Goal: Task Accomplishment & Management: Manage account settings

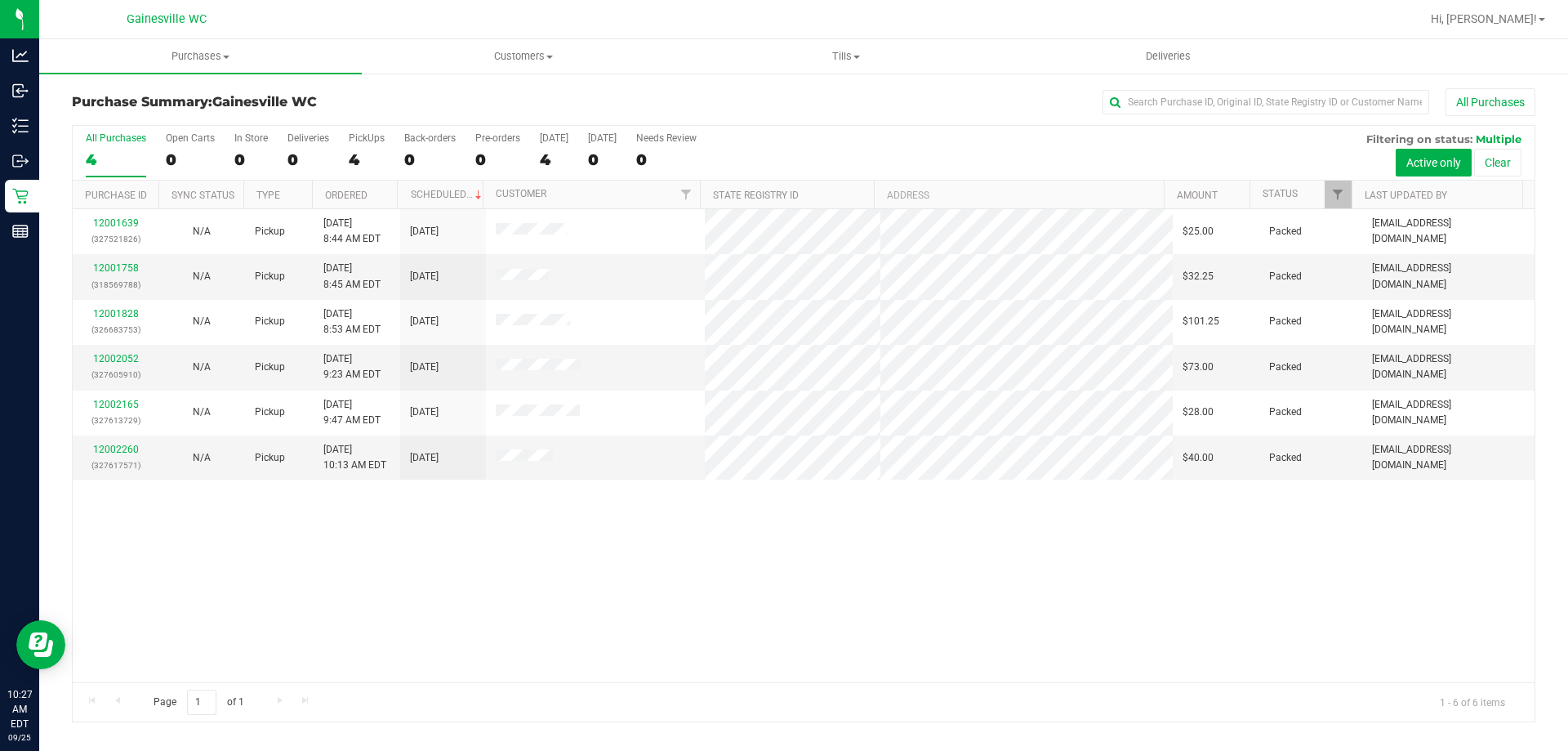
click at [427, 87] on div "Purchase Summary: Gainesville WC All Purchases All Purchases 4 Open Carts 0 In …" at bounding box center [804, 405] width 1529 height 667
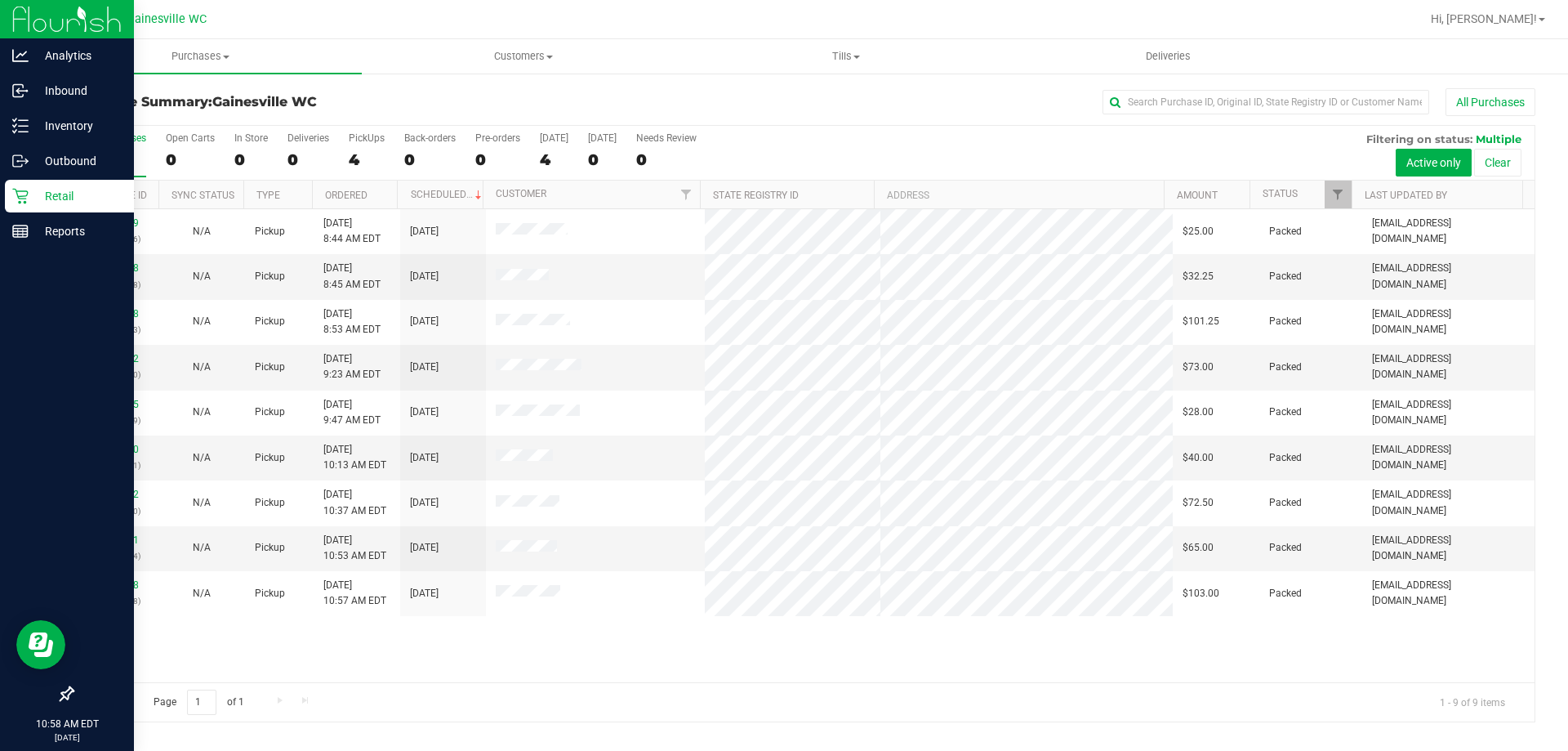
drag, startPoint x: 669, startPoint y: 703, endPoint x: 0, endPoint y: 393, distance: 737.3
click at [669, 703] on div "Page 1 of 1 1 - 9 of 9 items" at bounding box center [803, 702] width 1461 height 39
click at [14, 223] on icon at bounding box center [21, 231] width 16 height 16
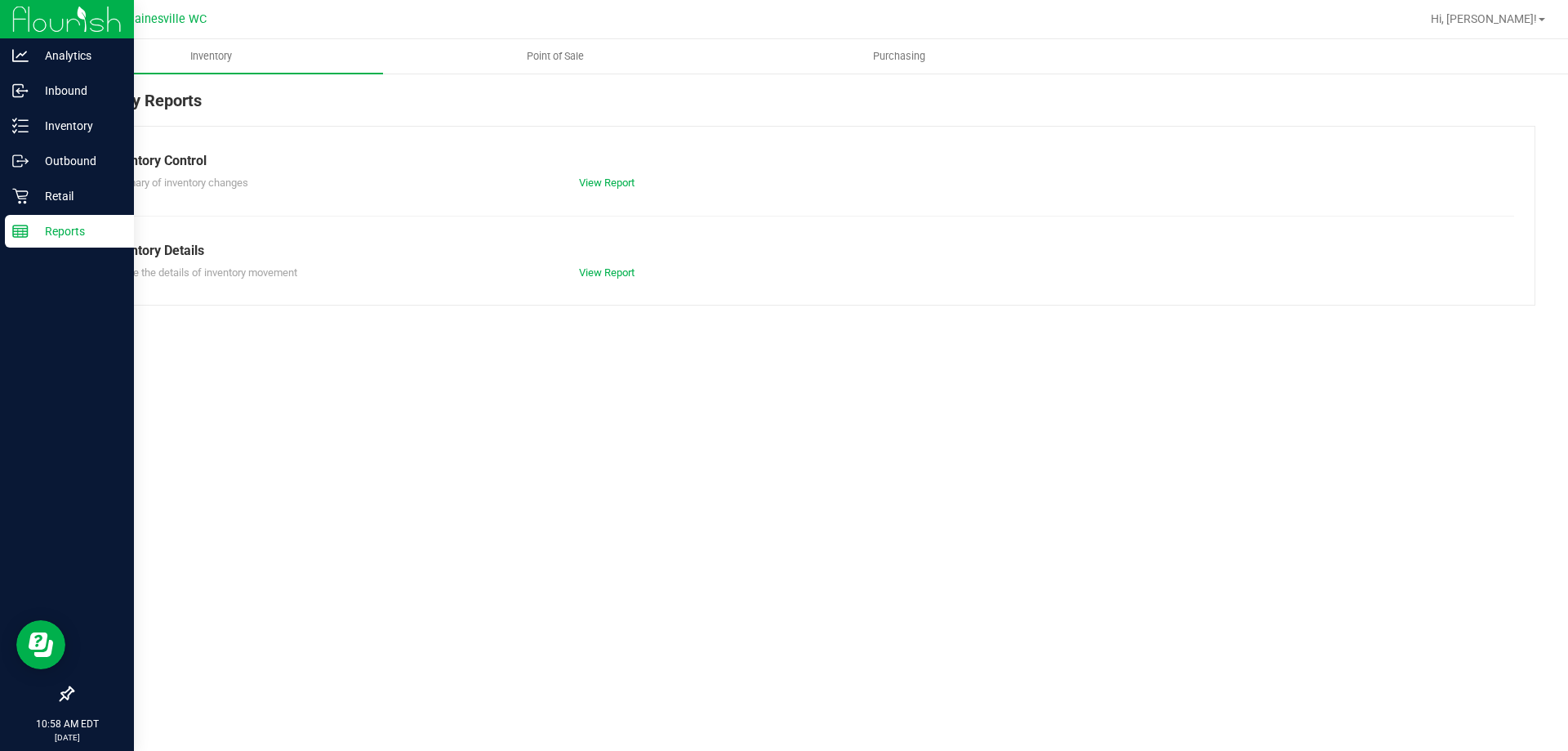
click at [537, 35] on nav "Gainesville WC Hi, Hayley!" at bounding box center [804, 20] width 1529 height 39
click at [542, 50] on span "Point of Sale" at bounding box center [555, 57] width 101 height 14
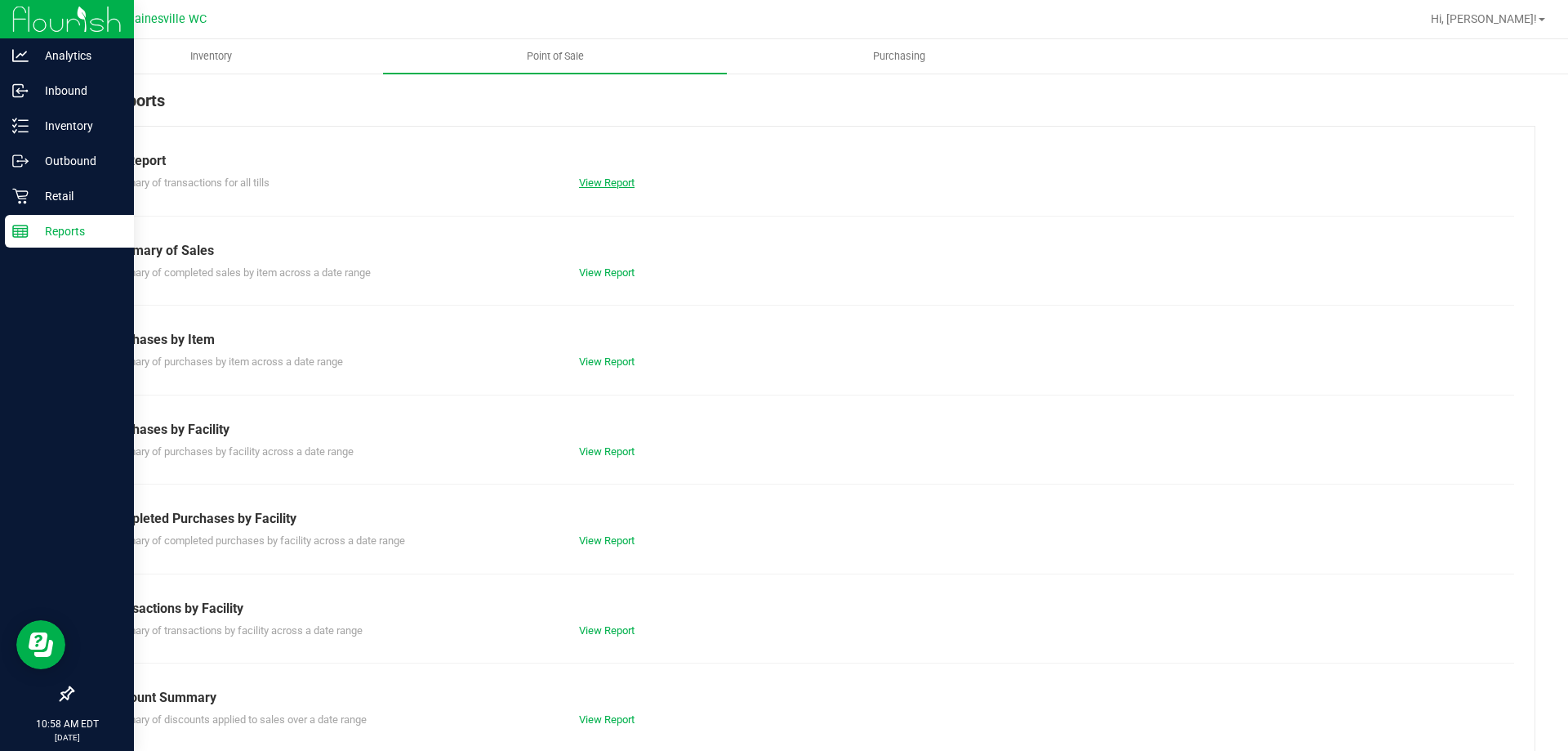
click at [598, 183] on link "View Report" at bounding box center [606, 183] width 56 height 13
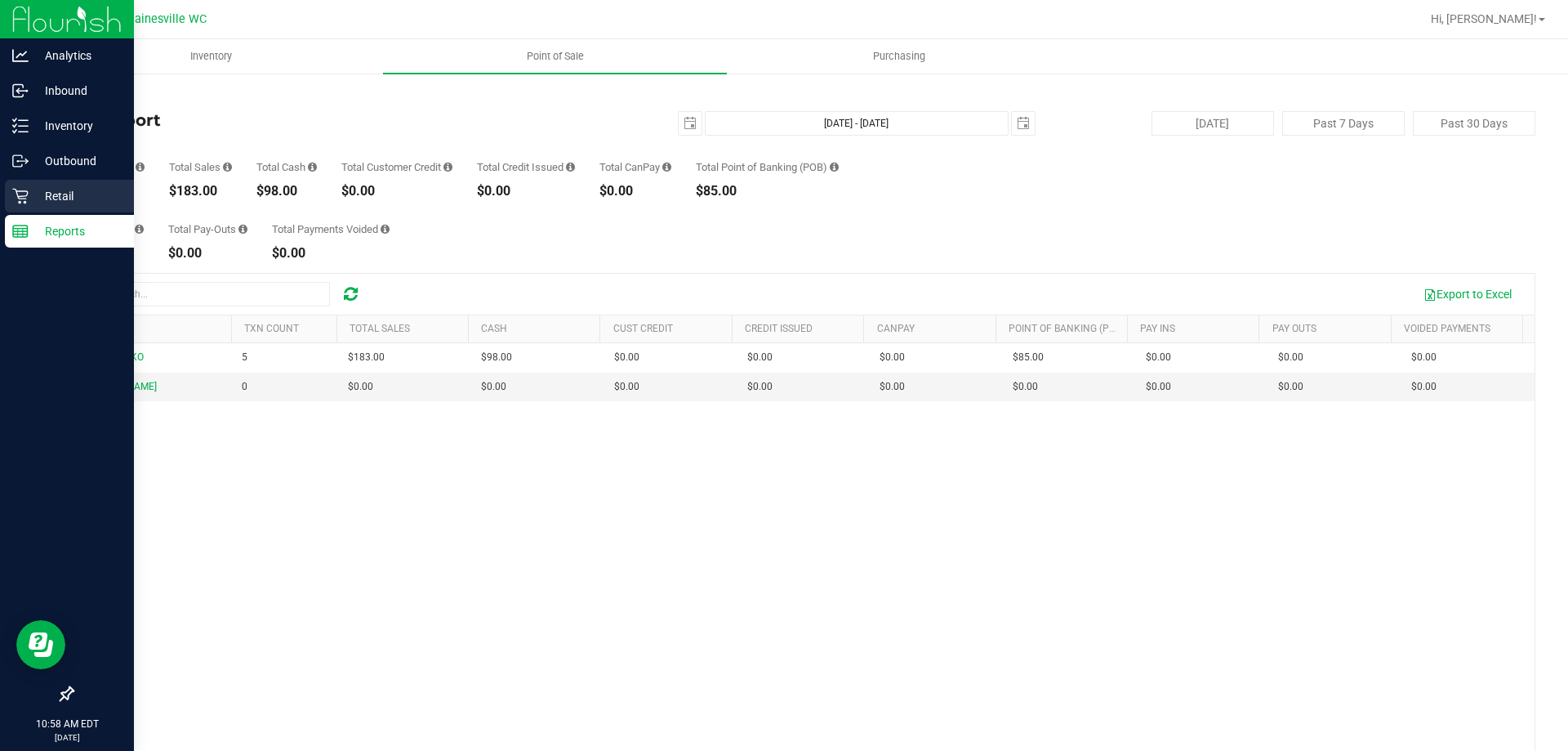
click at [32, 210] on div "Retail" at bounding box center [69, 196] width 129 height 32
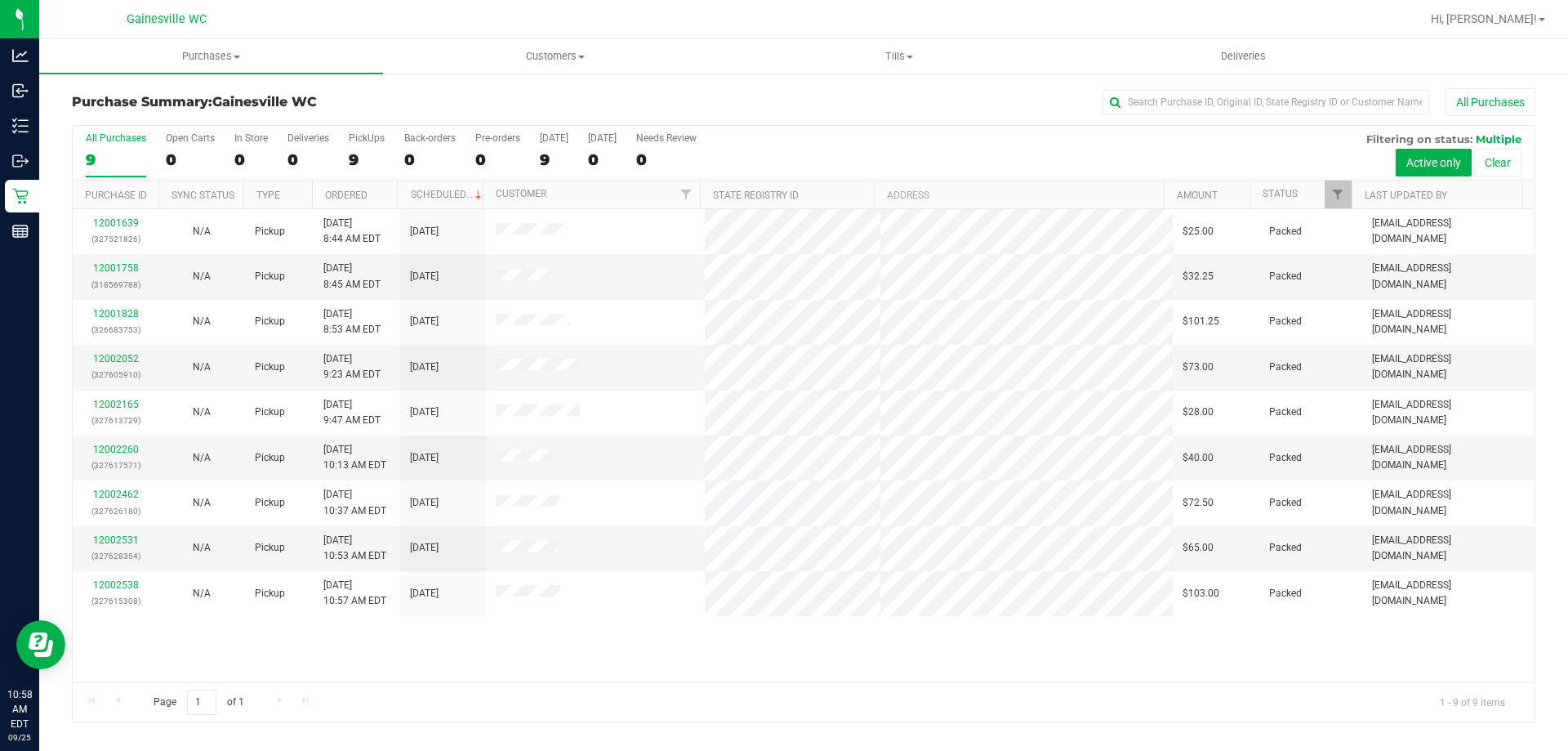
click at [904, 699] on div "Page 1 of 1 1 - 9 of 9 items" at bounding box center [803, 702] width 1461 height 39
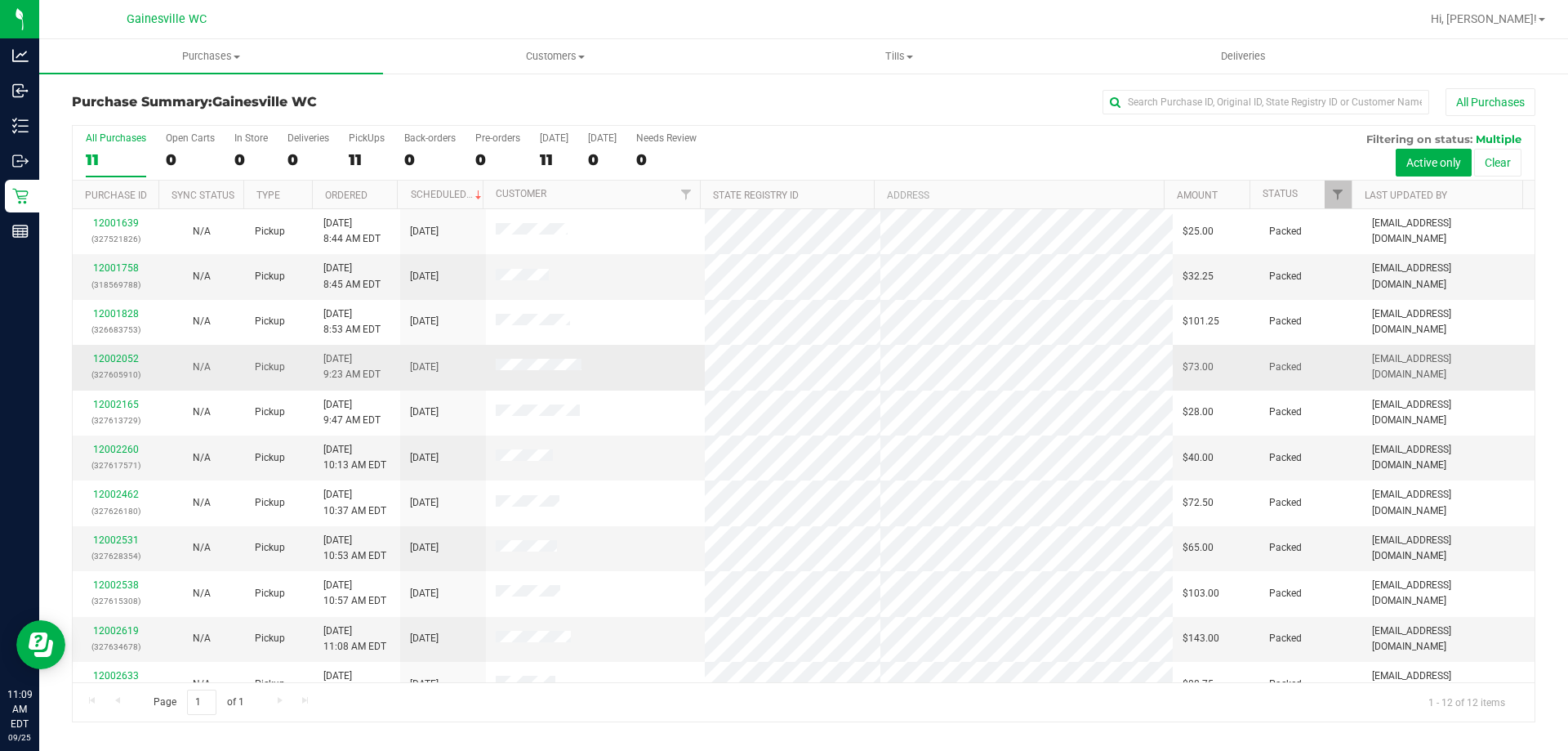
scroll to position [69, 0]
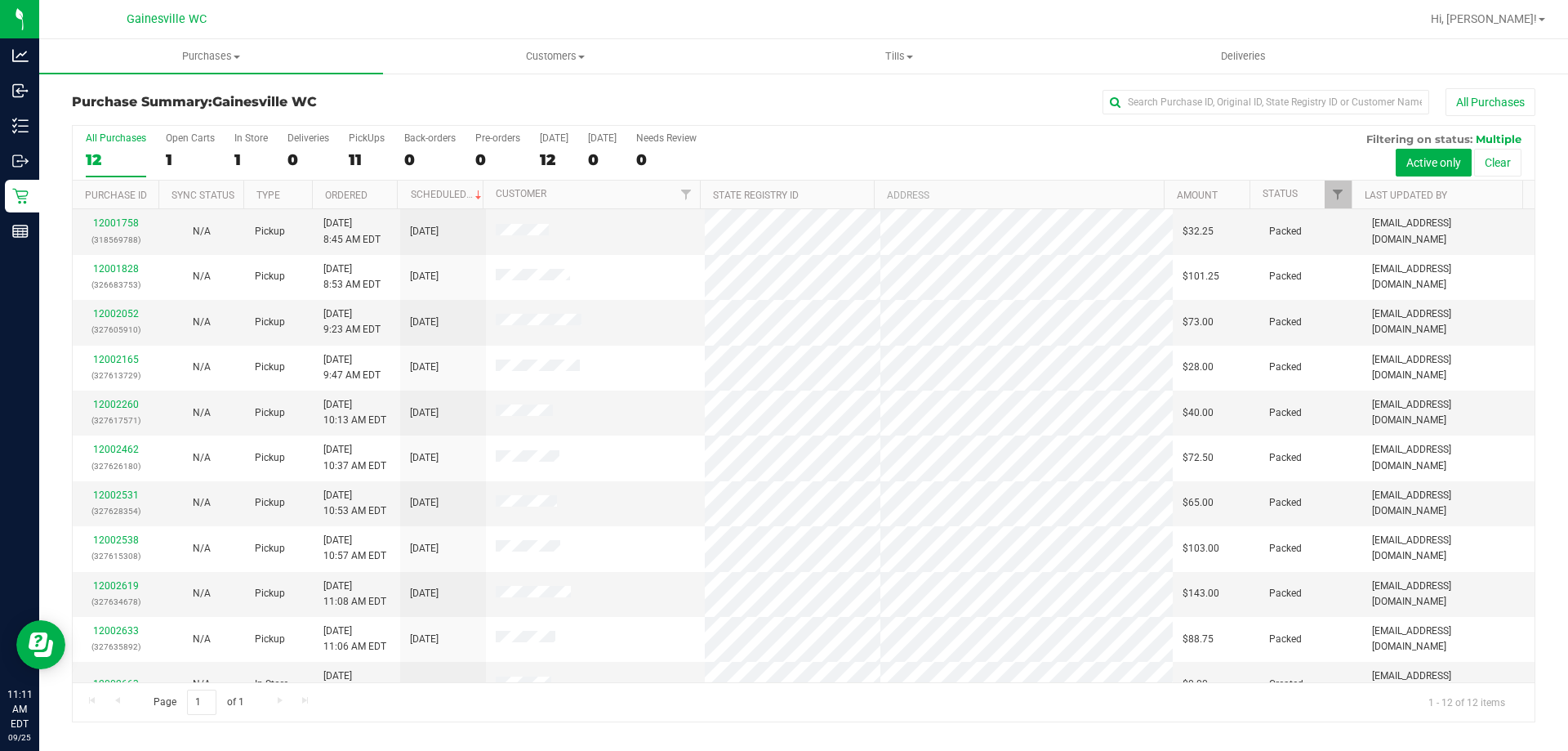
scroll to position [69, 0]
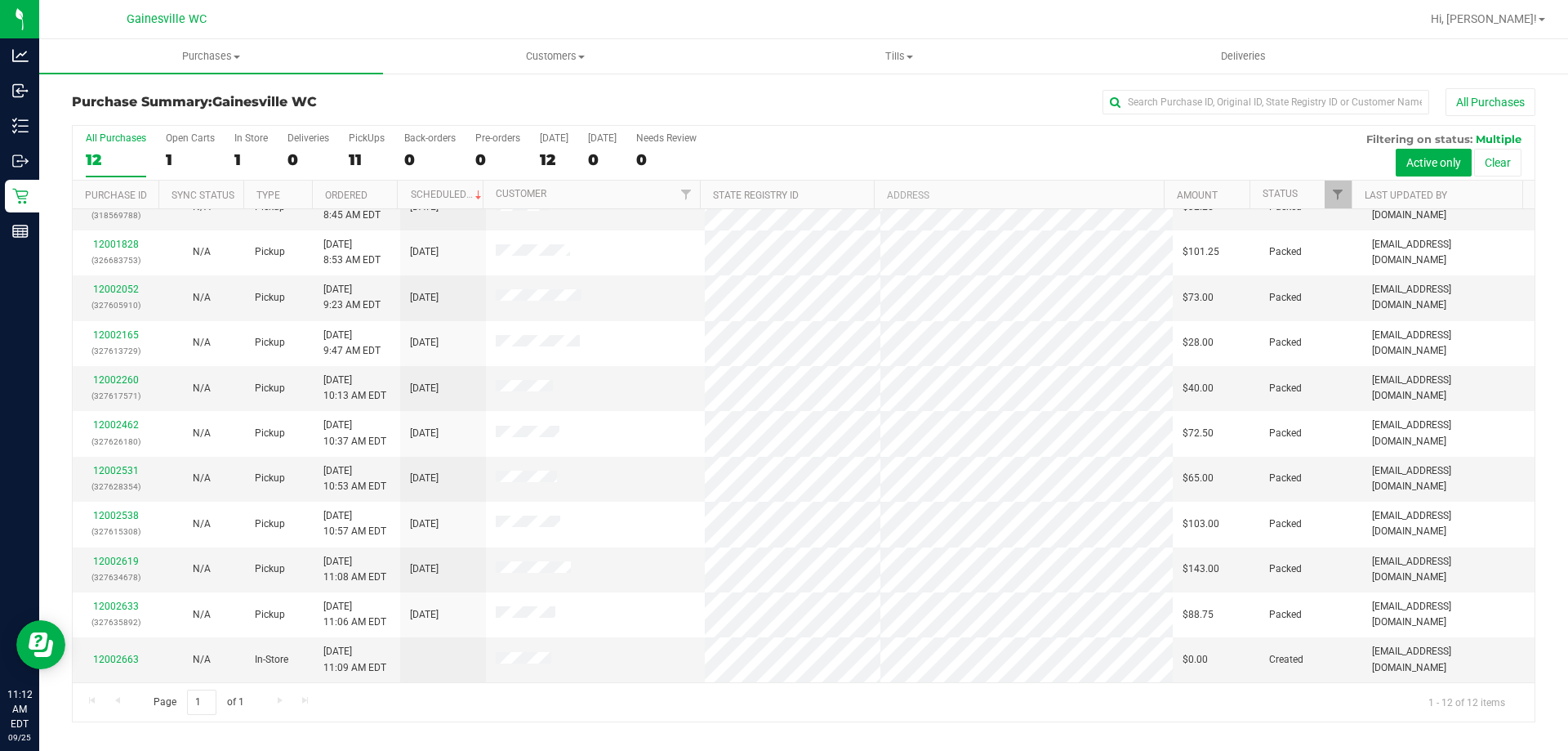
click at [666, 96] on div "All Purchases" at bounding box center [1048, 101] width 976 height 28
click at [115, 659] on link "12002663" at bounding box center [116, 659] width 46 height 12
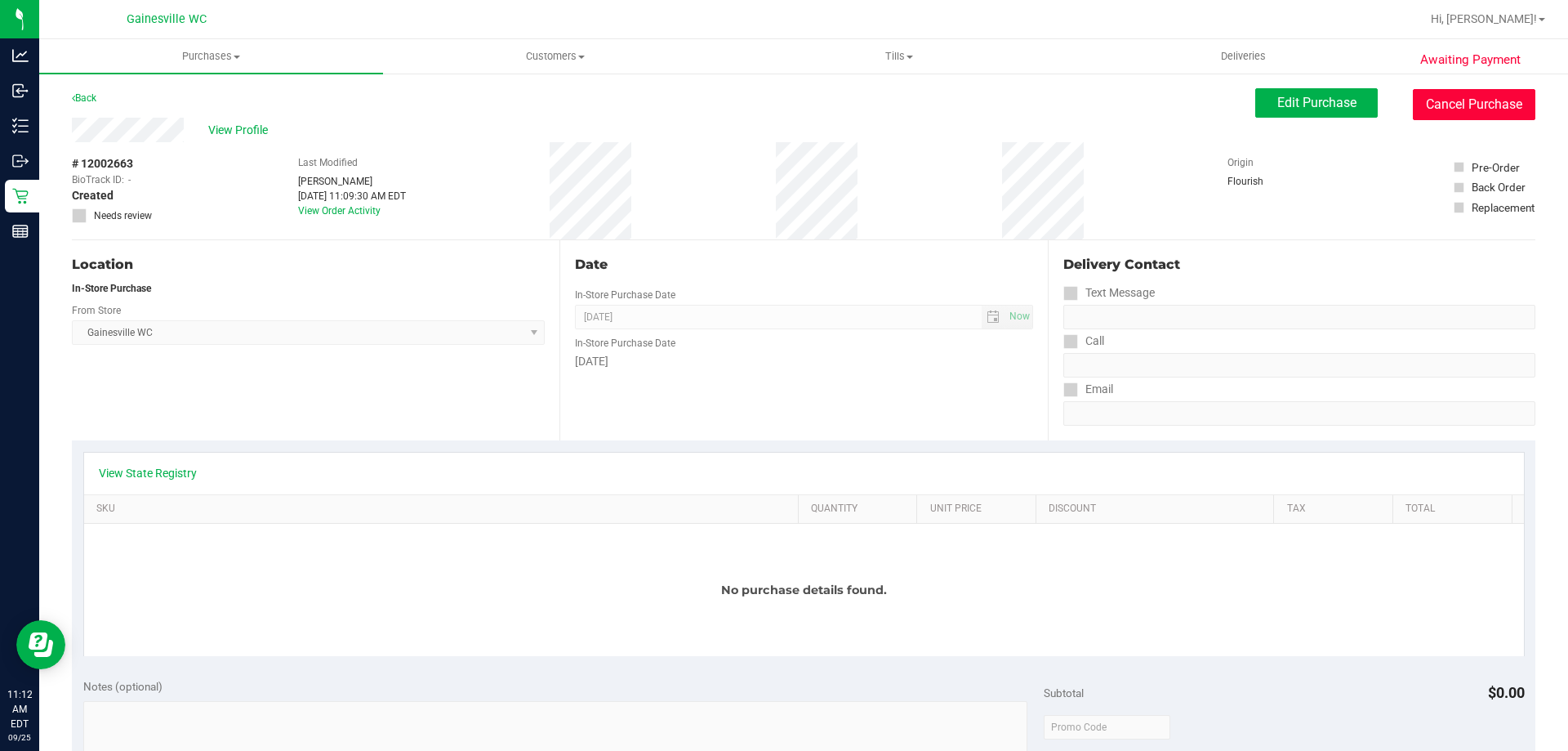
click at [1504, 108] on button "Cancel Purchase" at bounding box center [1474, 104] width 123 height 31
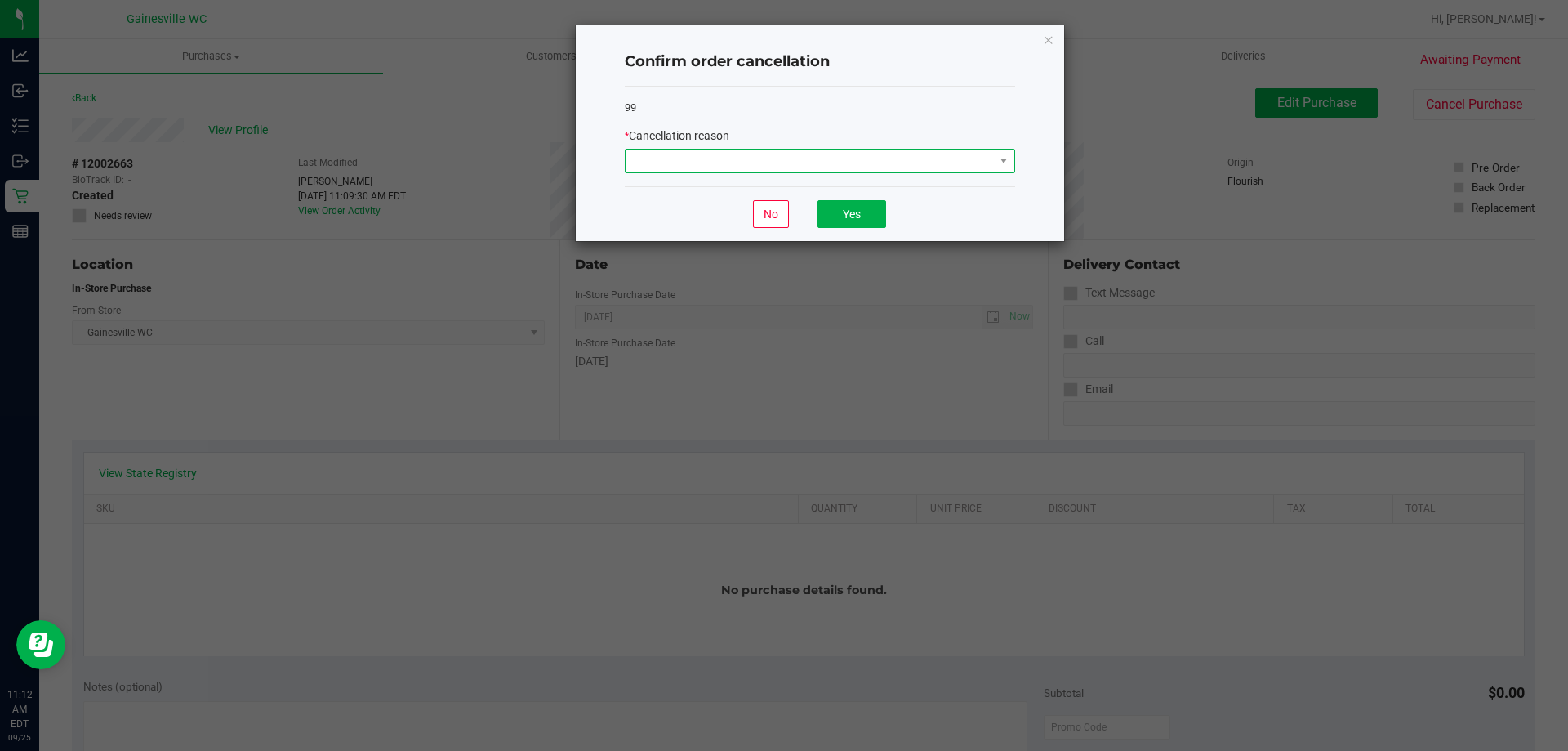
click at [796, 159] on span at bounding box center [809, 161] width 369 height 22
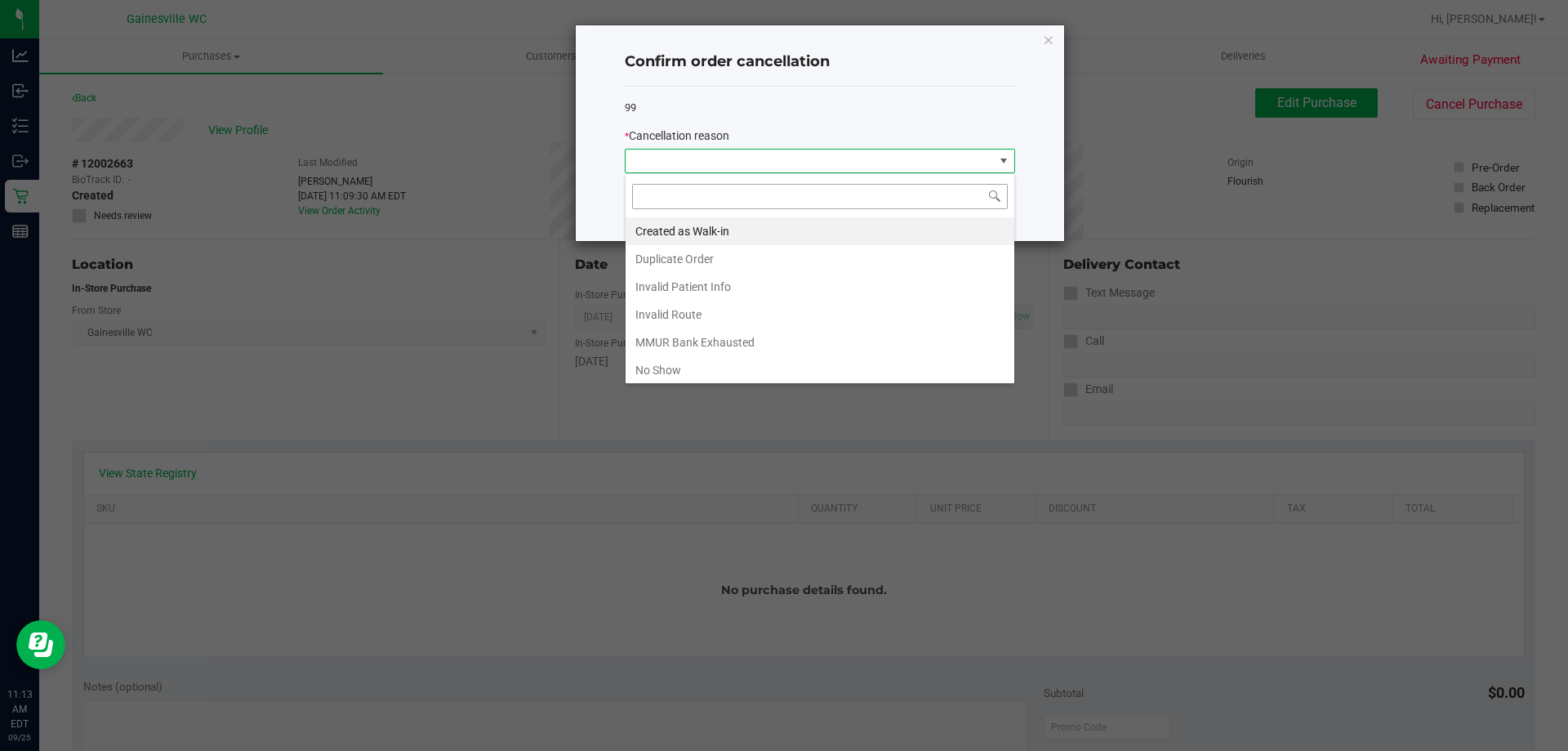
scroll to position [24, 390]
click at [751, 365] on li "No Show" at bounding box center [819, 370] width 388 height 28
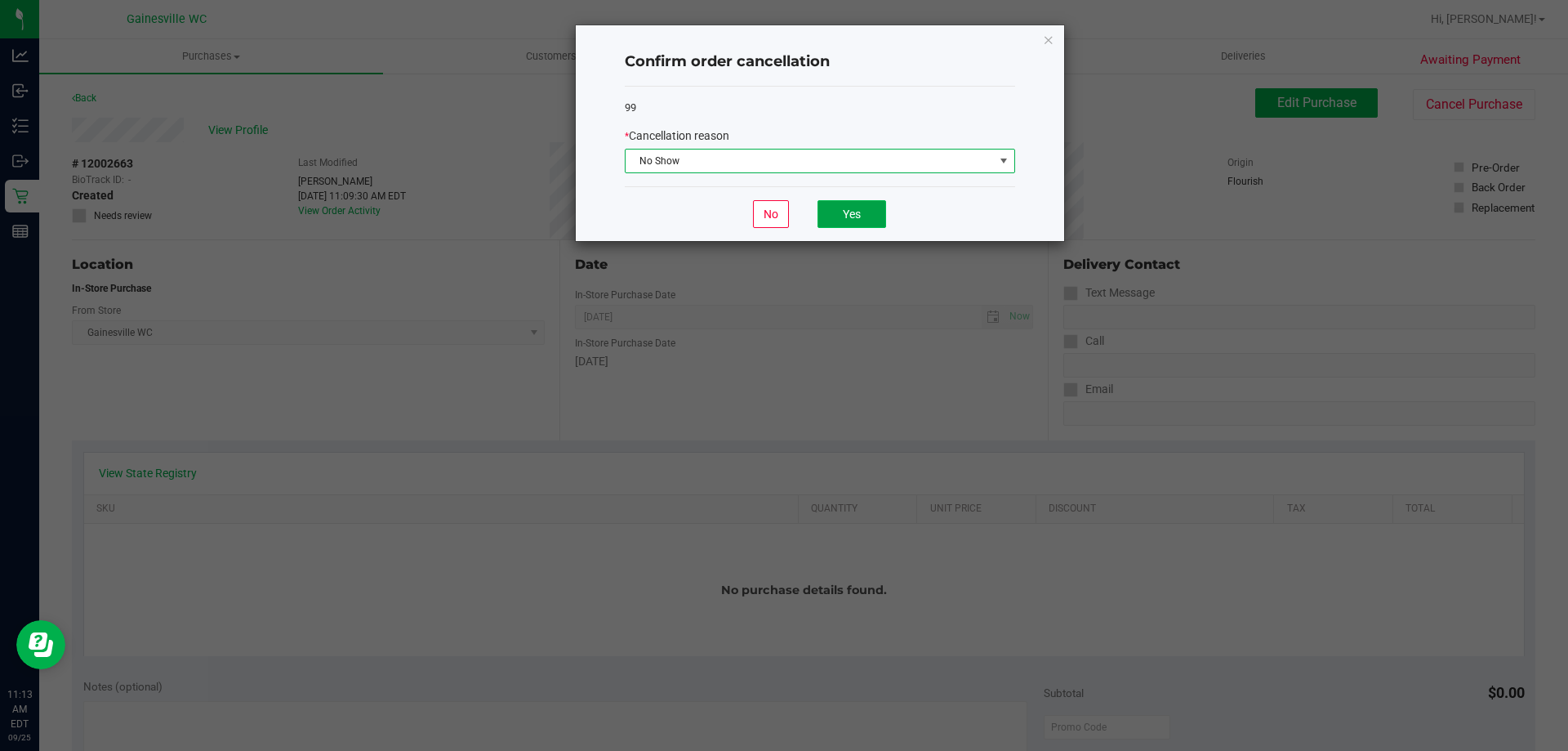
click at [843, 214] on button "Yes" at bounding box center [851, 214] width 68 height 28
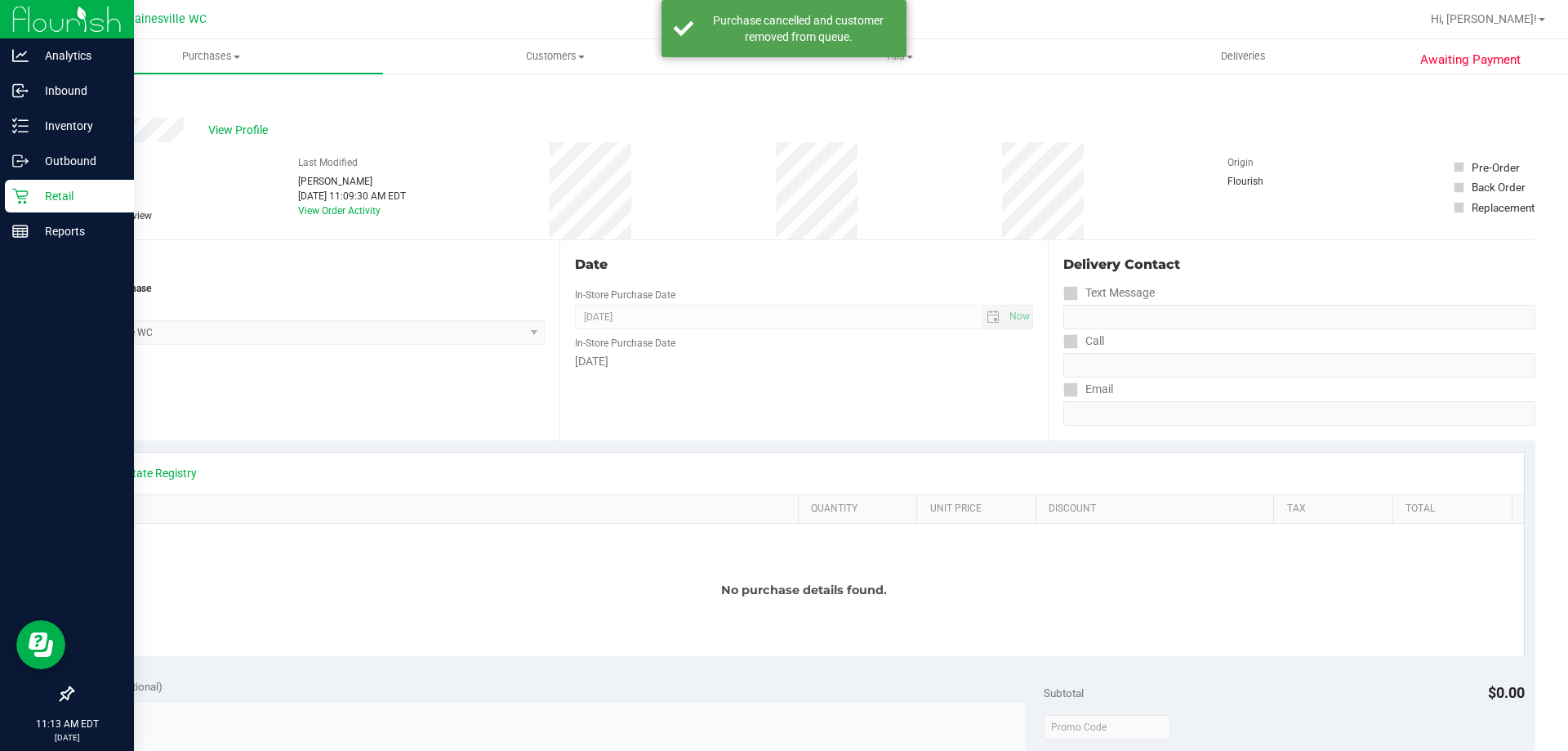
click at [26, 201] on icon at bounding box center [21, 196] width 16 height 16
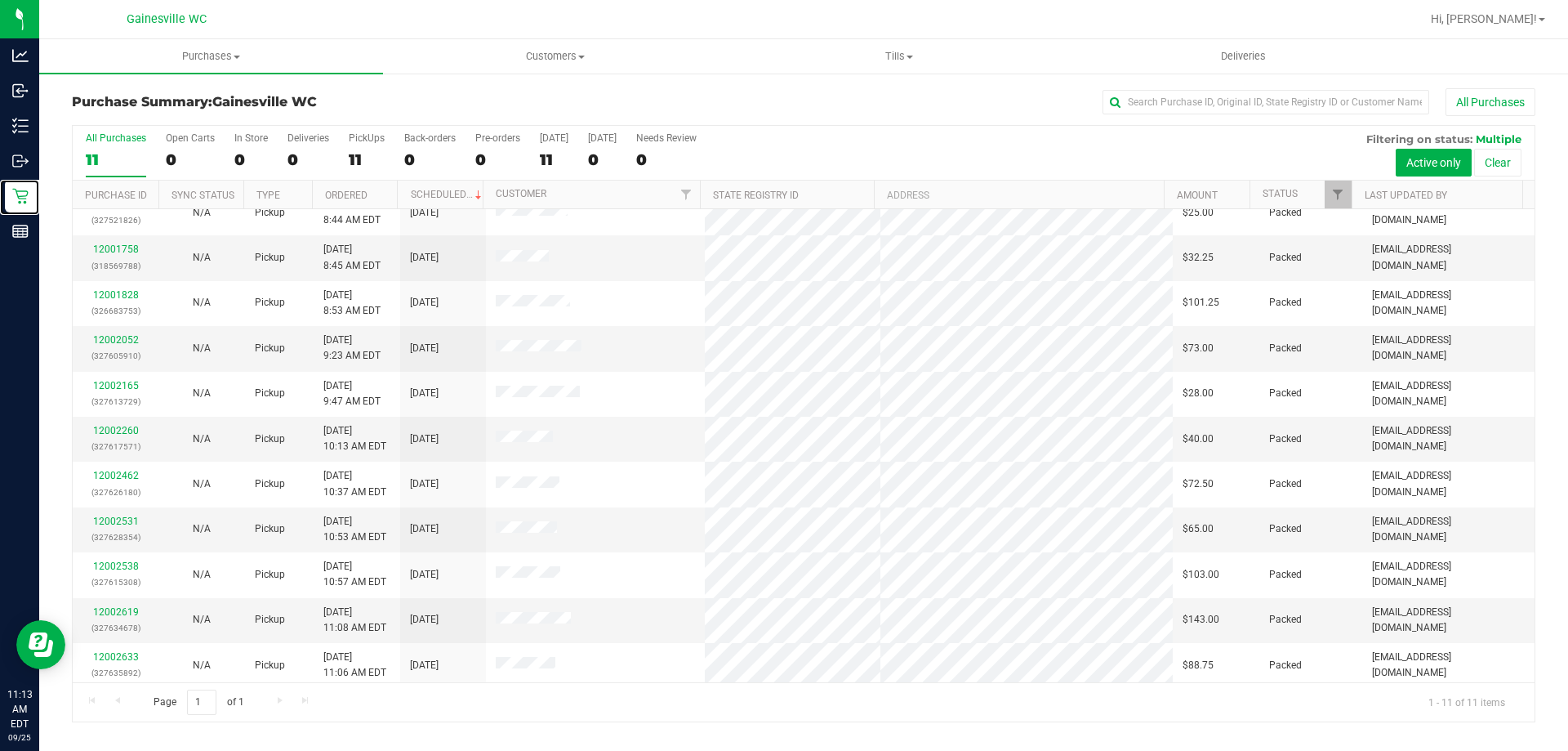
scroll to position [23, 0]
click at [599, 86] on div "Purchase Summary: [GEOGRAPHIC_DATA] WC All Purchases All Purchases 11 Open Cart…" at bounding box center [804, 405] width 1529 height 667
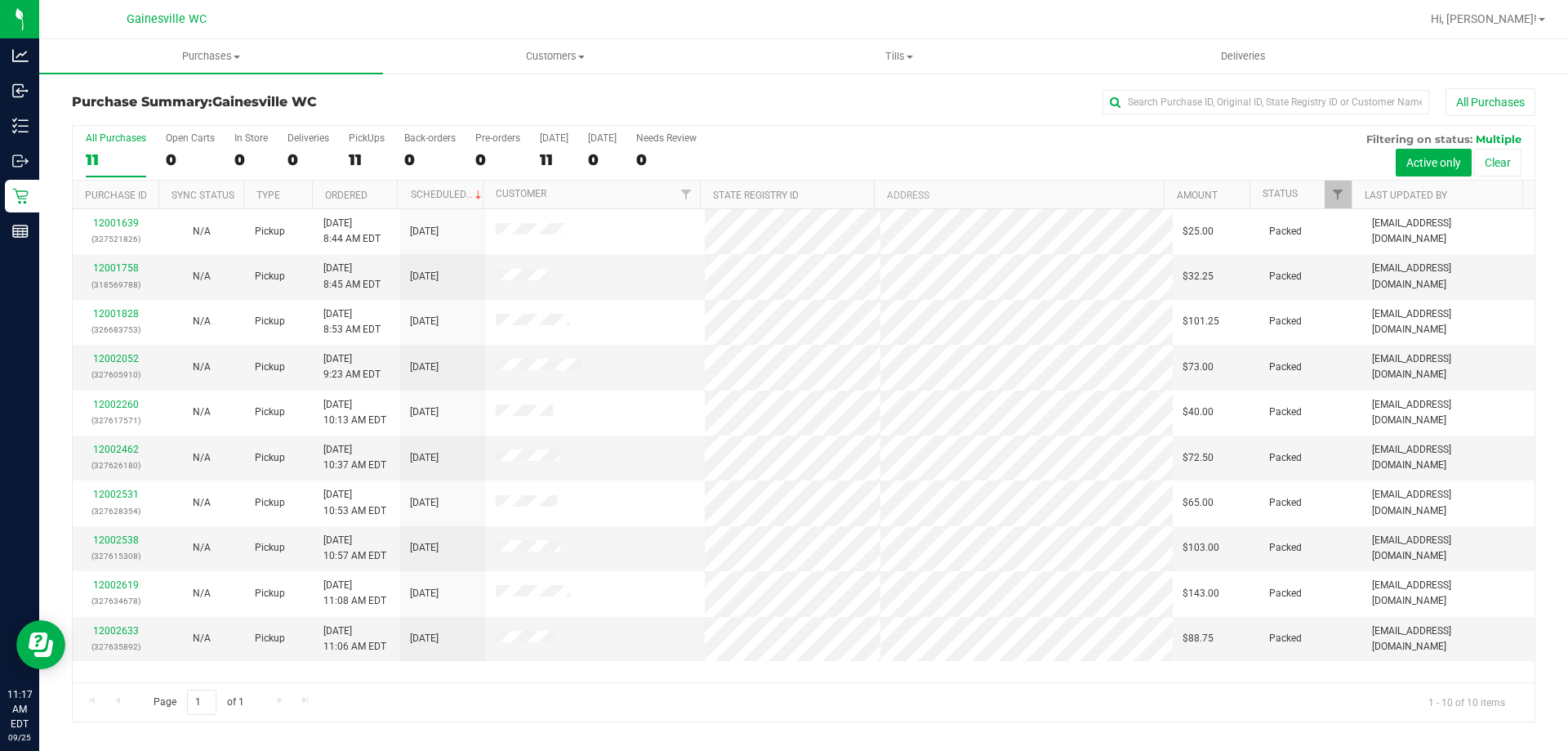
click at [636, 92] on div "All Purchases" at bounding box center [1048, 101] width 976 height 28
click at [669, 93] on div "All Purchases" at bounding box center [1048, 101] width 976 height 28
click at [713, 109] on div "All Purchases" at bounding box center [1048, 101] width 976 height 28
click at [636, 107] on div "All Purchases" at bounding box center [1048, 101] width 976 height 28
click at [419, 90] on div "Purchase Summary: Gainesville WC All Purchases" at bounding box center [803, 106] width 1463 height 36
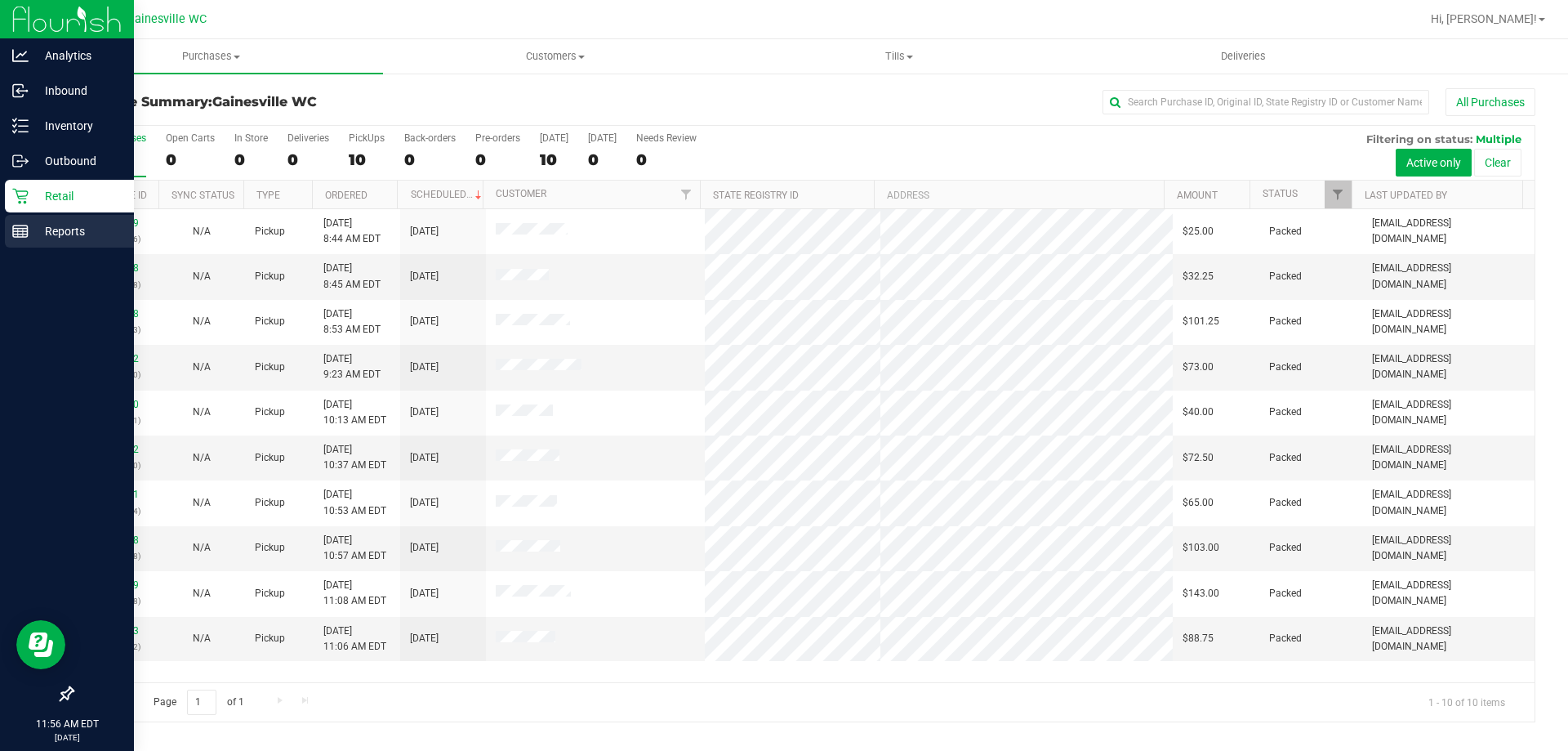
click at [22, 235] on icon at bounding box center [21, 231] width 16 height 16
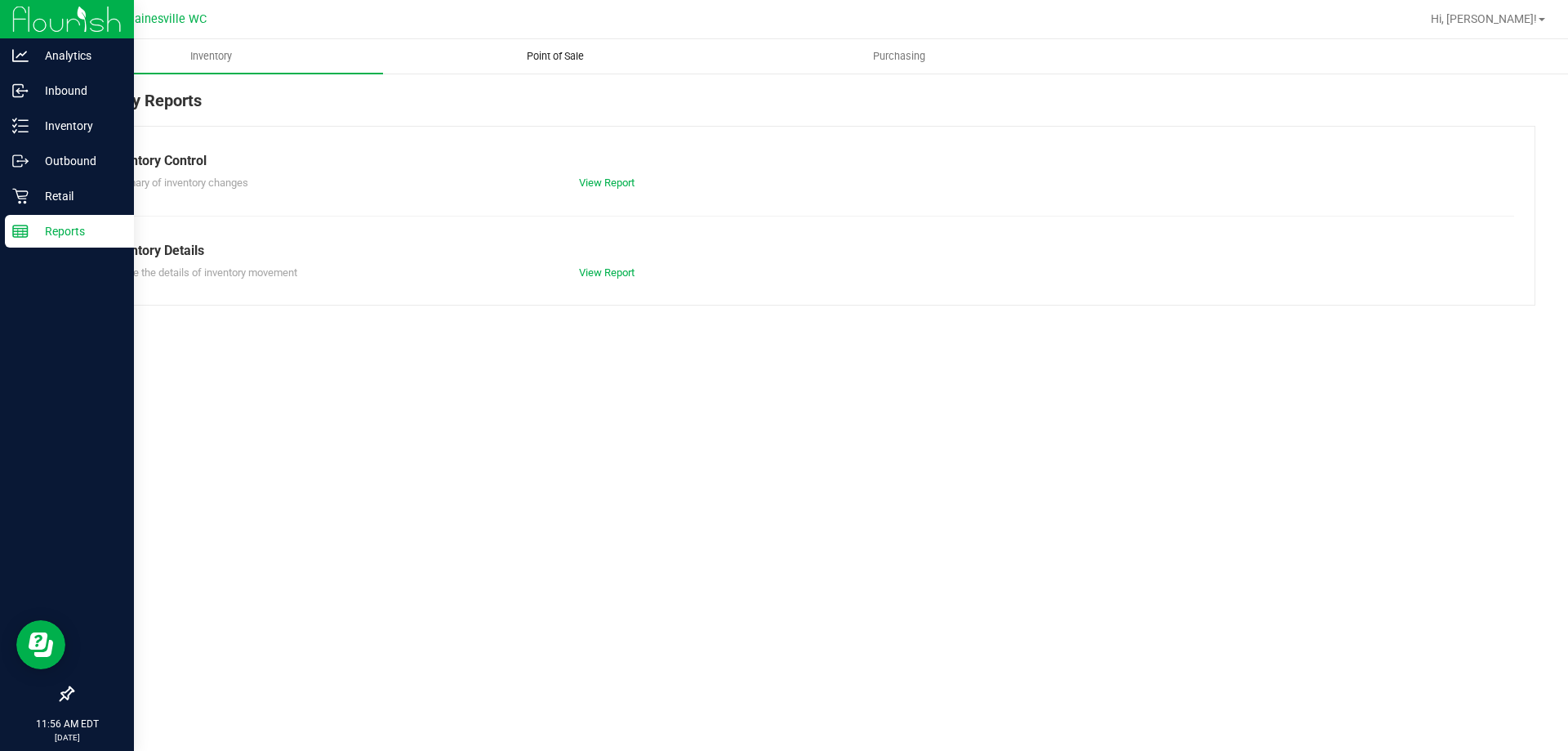
click at [584, 60] on span "Point of Sale" at bounding box center [555, 57] width 101 height 14
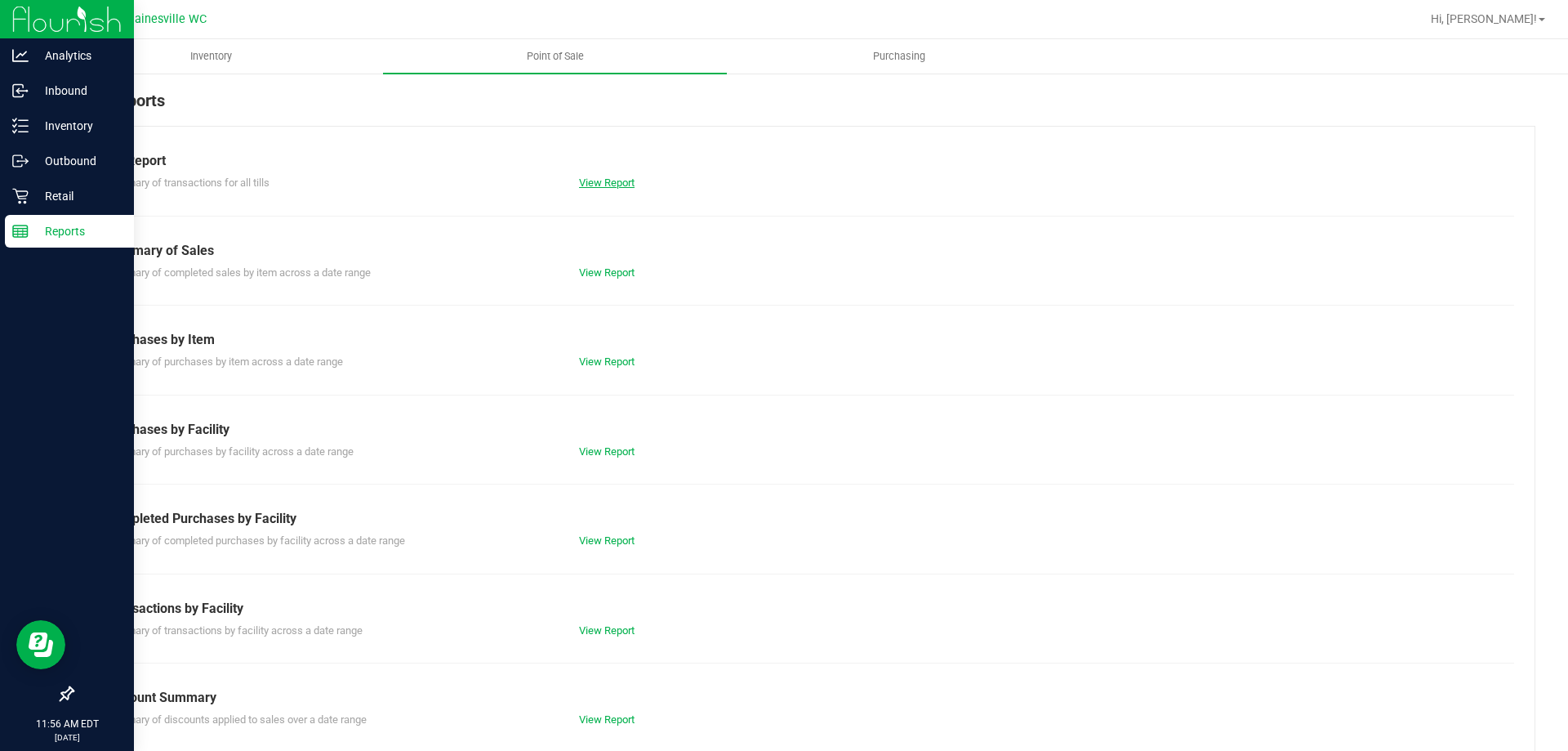
click at [610, 179] on link "View Report" at bounding box center [606, 183] width 56 height 13
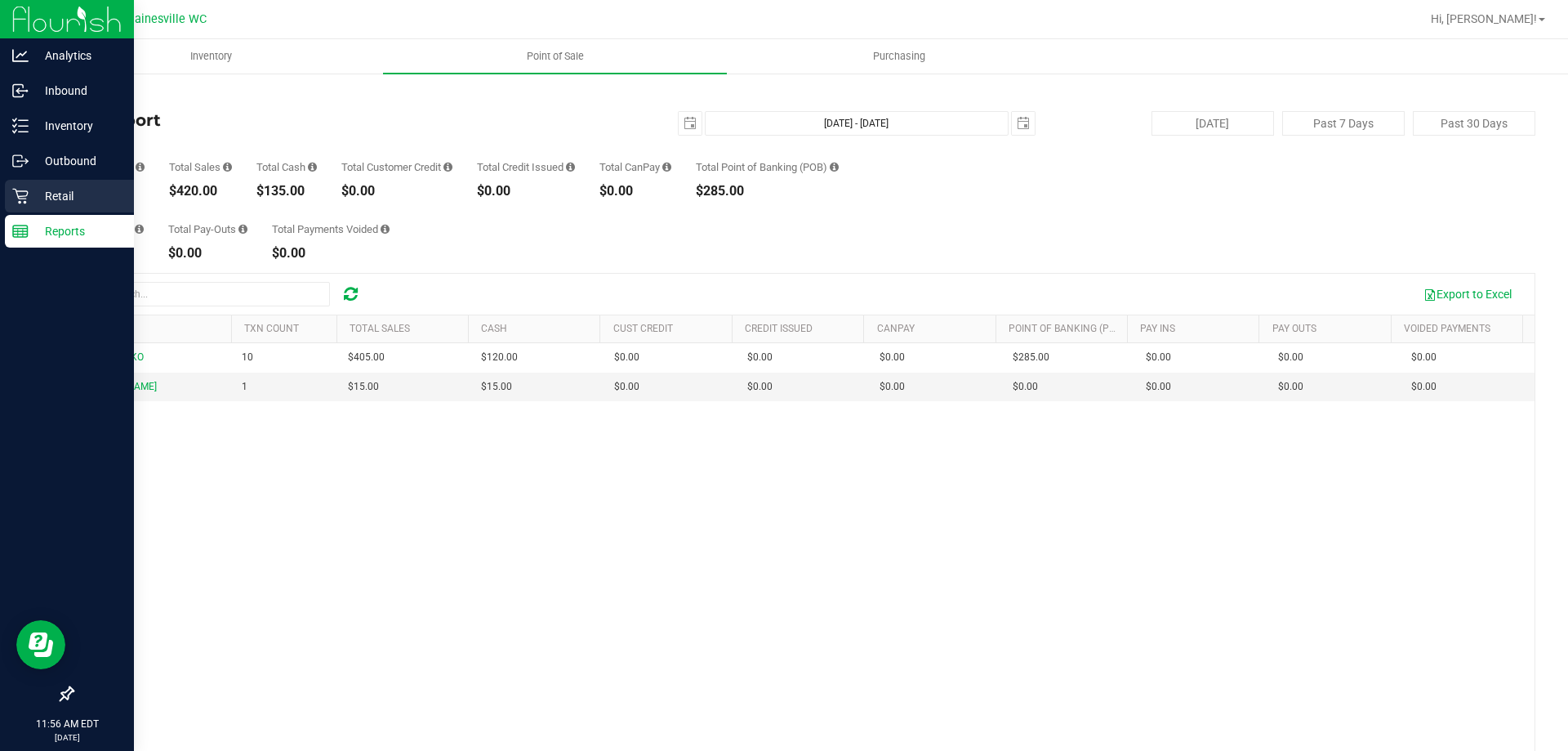
click at [44, 205] on p "Retail" at bounding box center [77, 196] width 98 height 20
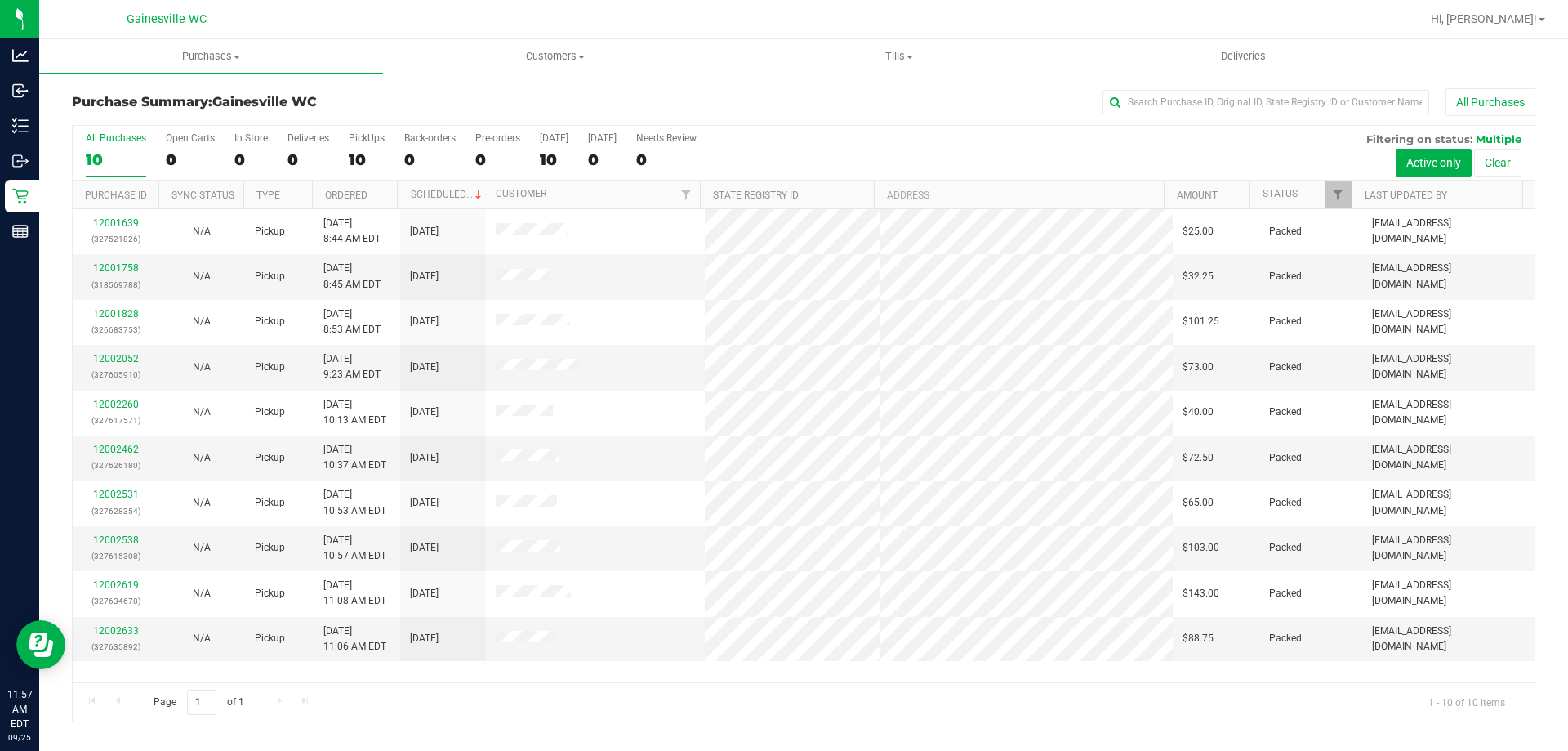
click at [436, 24] on div at bounding box center [856, 20] width 1128 height 32
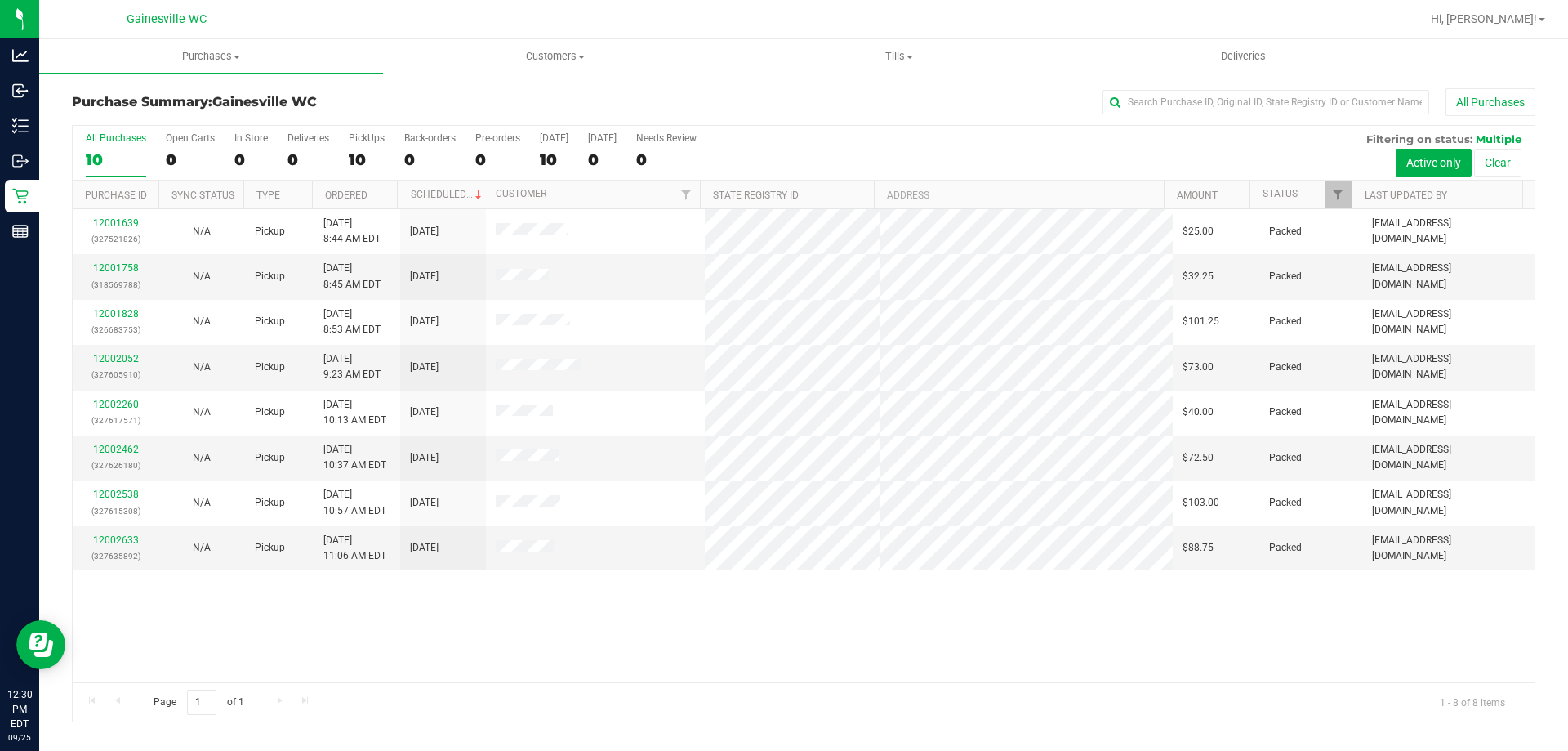
click at [868, 16] on div at bounding box center [856, 20] width 1128 height 32
click at [49, 167] on div "Purchase Summary: Gainesville WC All Purchases All Purchases 10 Open Carts 0 In…" at bounding box center [804, 405] width 1529 height 667
